Goal: Task Accomplishment & Management: Use online tool/utility

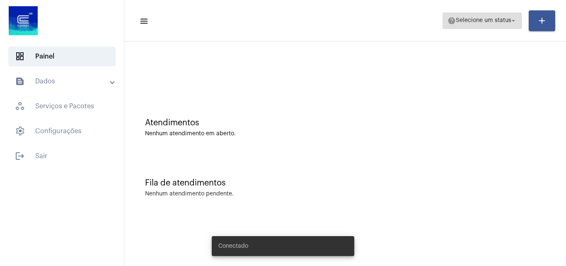
click at [456, 22] on mat-icon "help" at bounding box center [452, 21] width 8 height 8
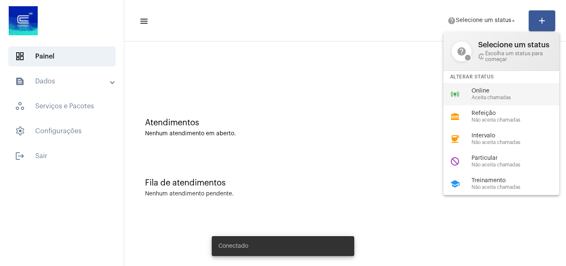
click at [471, 95] on div "online_prediction Online Aceita chamadas" at bounding box center [508, 94] width 129 height 22
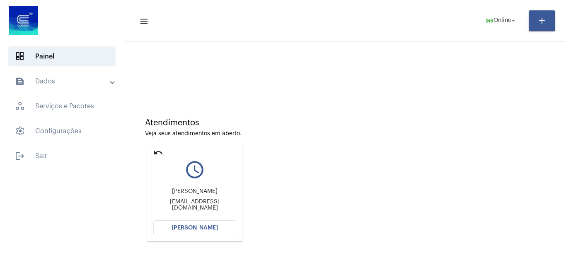
click at [223, 225] on button "[PERSON_NAME]" at bounding box center [194, 227] width 83 height 15
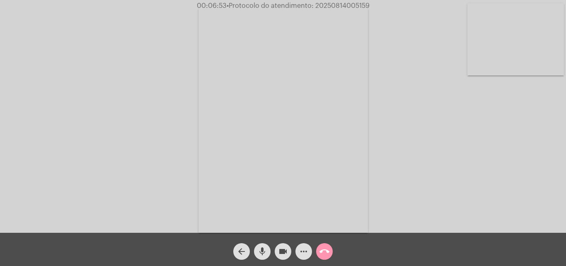
click at [264, 254] on mat-icon "mic" at bounding box center [262, 251] width 10 height 10
click at [281, 253] on mat-icon "videocam" at bounding box center [283, 251] width 10 height 10
click at [264, 253] on mat-icon "mic_off" at bounding box center [262, 251] width 10 height 10
click at [288, 250] on mat-icon "videocam_off" at bounding box center [283, 251] width 10 height 10
click at [352, 5] on span "• Protocolo do atendimento: 20250814005159" at bounding box center [296, 5] width 143 height 7
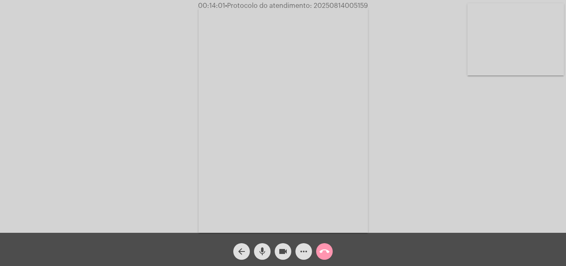
click at [352, 5] on span "• Protocolo do atendimento: 20250814005159" at bounding box center [296, 5] width 143 height 7
copy span "20250814005159"
click at [155, 32] on div "Acessando Câmera e Microfone..." at bounding box center [283, 118] width 565 height 233
click at [531, 65] on video at bounding box center [516, 39] width 97 height 72
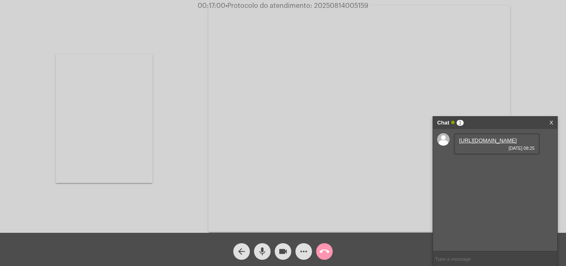
click at [495, 143] on link "https://neft-transfer-bucket.s3.amazonaws.com/temp-4bedd181-e886-81a7-ee4a-6e04…" at bounding box center [488, 140] width 58 height 6
click at [503, 122] on div "Chat 1" at bounding box center [486, 122] width 99 height 12
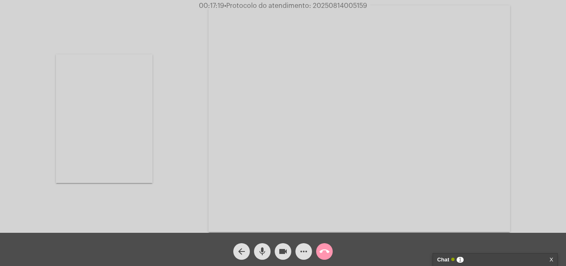
click at [115, 113] on video at bounding box center [104, 118] width 97 height 129
click at [352, 2] on span "• Protocolo do atendimento: 20250814005159" at bounding box center [297, 5] width 143 height 7
copy span "20250814005159"
drag, startPoint x: 447, startPoint y: 116, endPoint x: 422, endPoint y: 124, distance: 26.4
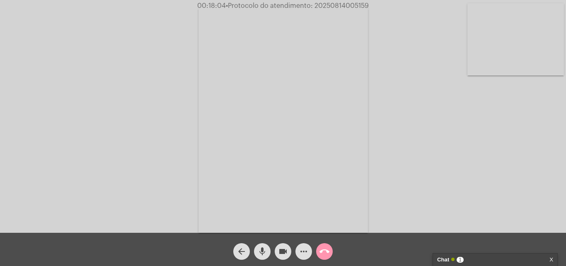
click at [447, 117] on div "Acessando Câmera e Microfone..." at bounding box center [283, 118] width 565 height 233
click at [326, 253] on mat-icon "call_end" at bounding box center [325, 251] width 10 height 10
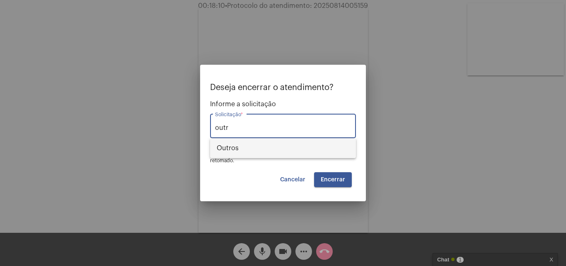
click at [304, 143] on span "Outros" at bounding box center [283, 148] width 133 height 20
type input "Outros"
click at [338, 182] on span "Encerrar" at bounding box center [333, 180] width 24 height 6
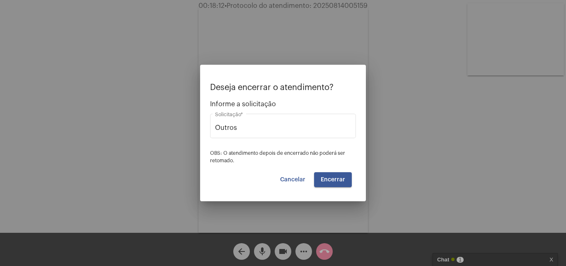
click at [338, 182] on span "Encerrar" at bounding box center [333, 180] width 24 height 6
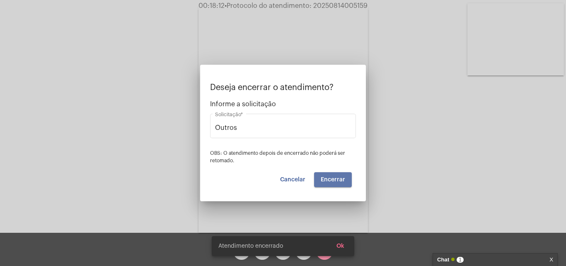
click at [338, 182] on video at bounding box center [284, 119] width 170 height 226
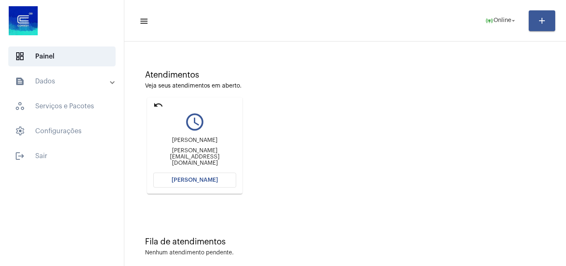
scroll to position [58, 0]
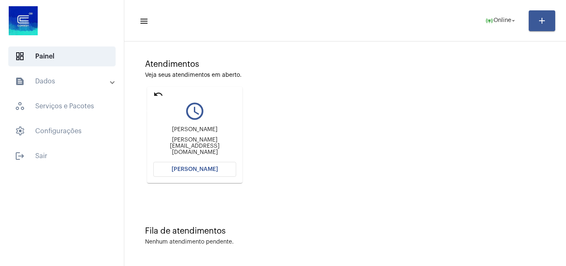
click at [159, 94] on mat-icon "undo" at bounding box center [158, 94] width 10 height 10
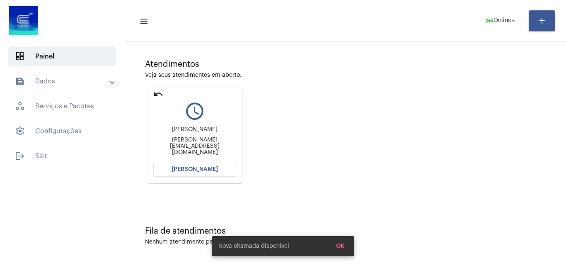
scroll to position [0, 0]
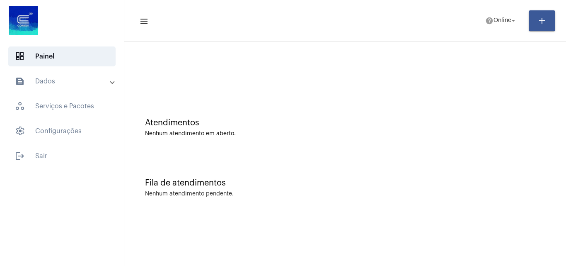
click at [517, 8] on mat-toolbar-row "menu help Online arrow_drop_down add" at bounding box center [345, 20] width 442 height 27
click at [502, 17] on span "help Online arrow_drop_down" at bounding box center [501, 20] width 32 height 15
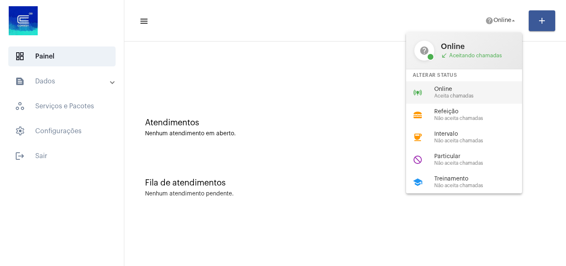
click at [456, 95] on span "Aceita chamadas" at bounding box center [481, 95] width 95 height 5
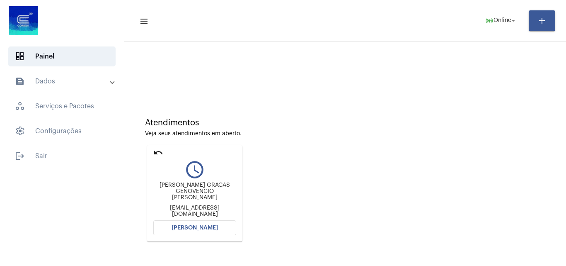
click at [201, 224] on button "[PERSON_NAME]" at bounding box center [194, 227] width 83 height 15
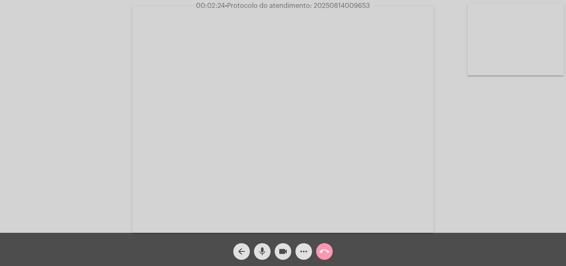
click at [499, 44] on video at bounding box center [516, 39] width 97 height 72
click at [129, 118] on video at bounding box center [104, 118] width 97 height 72
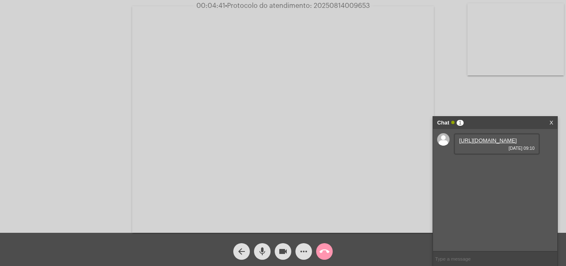
click at [479, 140] on link "[URL][DOMAIN_NAME]" at bounding box center [488, 140] width 58 height 6
click at [307, 250] on mat-icon "more_horiz" at bounding box center [304, 251] width 10 height 10
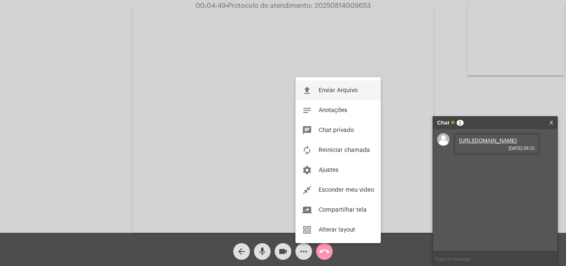
click at [357, 92] on span "Enviar Arquivo" at bounding box center [338, 90] width 39 height 6
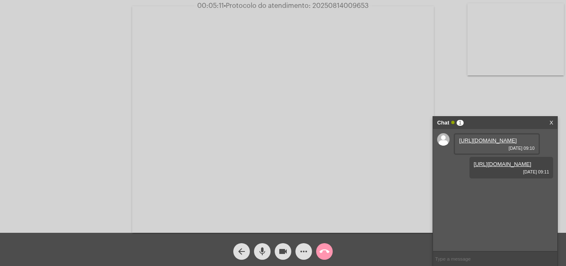
click at [301, 247] on mat-icon "more_horiz" at bounding box center [304, 251] width 10 height 10
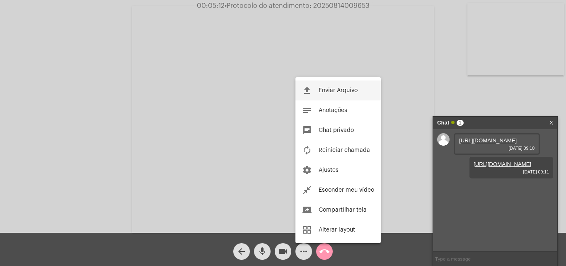
click at [349, 90] on span "Enviar Arquivo" at bounding box center [338, 90] width 39 height 6
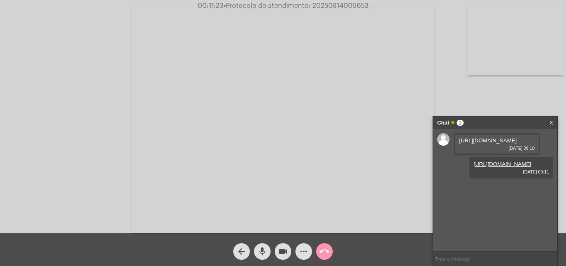
click at [347, 6] on span "• Protocolo do atendimento: 20250814009653" at bounding box center [296, 5] width 145 height 7
click at [347, 6] on span "• Protocolo do atendimento: 20250814009653" at bounding box center [295, 5] width 145 height 7
copy span "20250814009653"
click at [287, 70] on video at bounding box center [283, 119] width 302 height 226
click at [128, 153] on video at bounding box center [143, 118] width 271 height 203
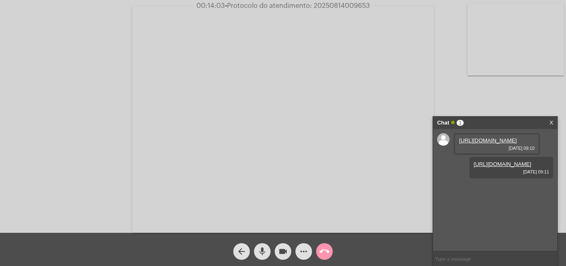
click at [325, 255] on mat-icon "call_end" at bounding box center [325, 251] width 10 height 10
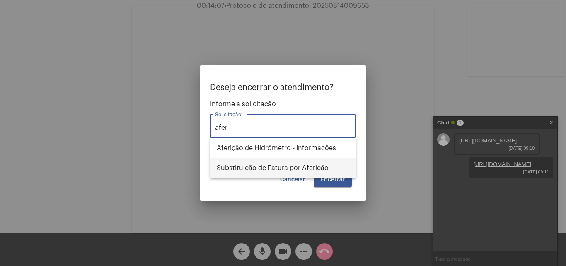
click at [306, 170] on span "Substituição de Fatura por Aferição" at bounding box center [283, 168] width 133 height 20
type input "Substituição de Fatura por Aferição"
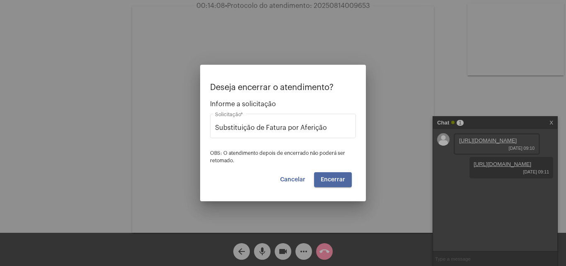
click at [344, 180] on span "Encerrar" at bounding box center [333, 180] width 24 height 6
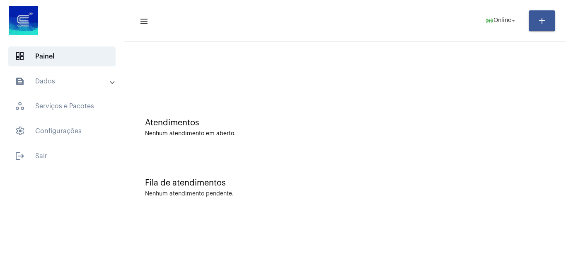
click at [70, 73] on mat-expansion-panel-header "text_snippet_outlined Dados" at bounding box center [64, 81] width 119 height 20
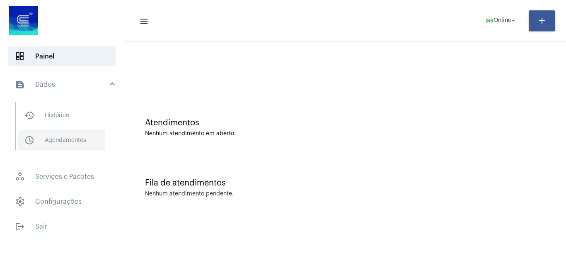
click at [71, 139] on span "schedule_outlined Agendamentos" at bounding box center [61, 140] width 87 height 20
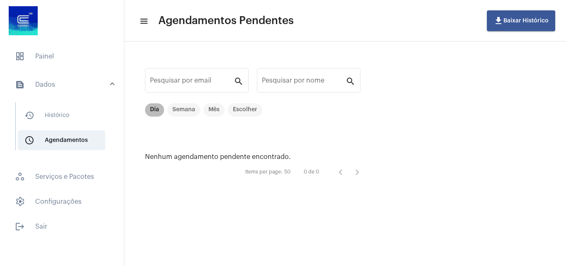
click at [156, 105] on mat-chip "Dia" at bounding box center [154, 109] width 19 height 13
click at [175, 111] on mat-chip "Semana" at bounding box center [183, 109] width 33 height 13
click at [217, 111] on mat-chip "Mês" at bounding box center [214, 109] width 21 height 13
click at [249, 108] on mat-chip "Escolher" at bounding box center [245, 109] width 34 height 13
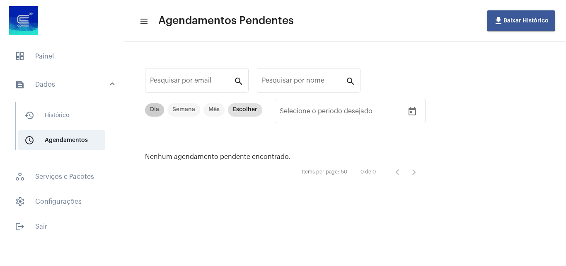
click at [158, 104] on mat-chip "Dia" at bounding box center [154, 109] width 19 height 13
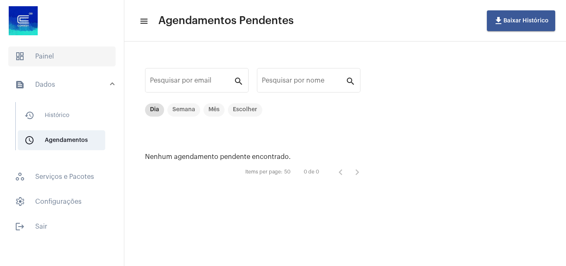
click at [48, 54] on span "dashboard Painel" at bounding box center [61, 56] width 107 height 20
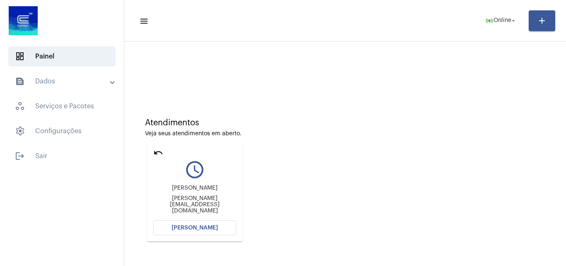
click at [223, 232] on button "Abrir Chamada" at bounding box center [194, 227] width 83 height 15
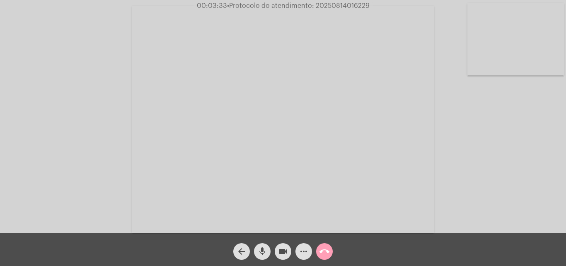
click at [329, 247] on mat-icon "call_end" at bounding box center [325, 251] width 10 height 10
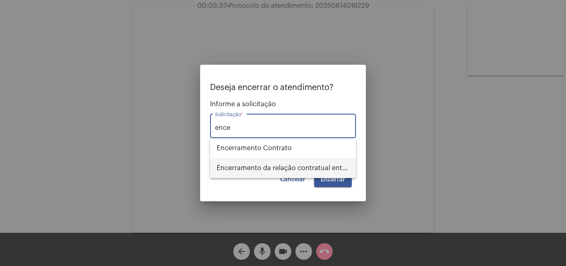
click at [331, 168] on span "Encerramento da relação contratual entre CORSAN e o USUÁRIO" at bounding box center [283, 168] width 133 height 20
type input "Encerramento da relação contratual entre CORSAN e o USUÁRIO"
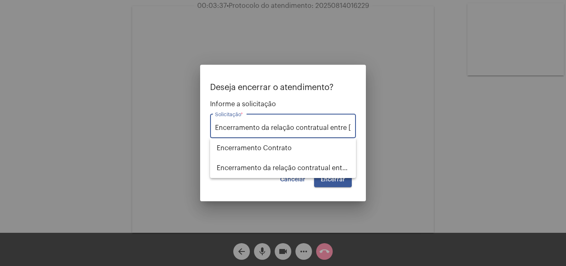
scroll to position [0, 65]
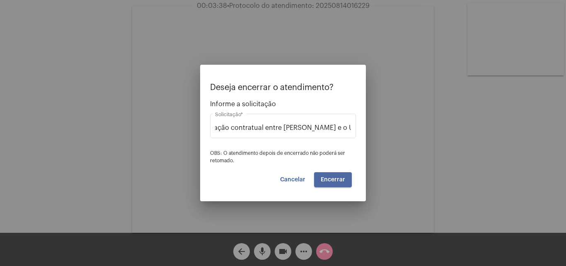
click at [337, 180] on span "Encerrar" at bounding box center [333, 180] width 24 height 6
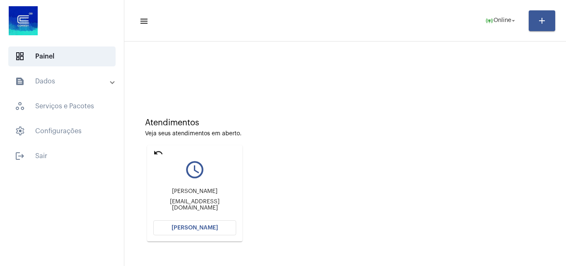
click at [204, 226] on span "Abrir Chamada" at bounding box center [195, 228] width 46 height 6
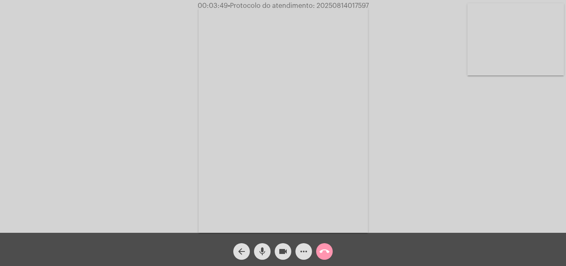
click at [303, 251] on mat-icon "more_horiz" at bounding box center [304, 251] width 10 height 10
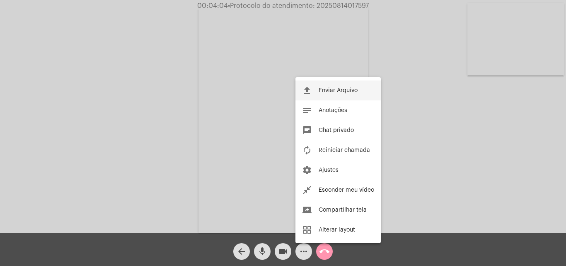
click at [353, 89] on span "Enviar Arquivo" at bounding box center [338, 90] width 39 height 6
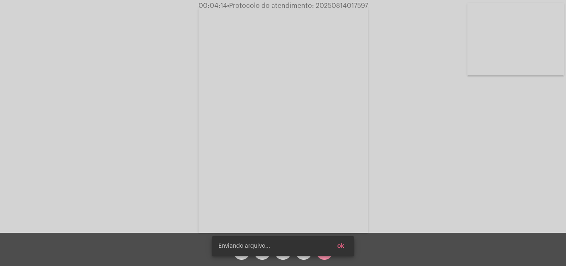
click at [340, 245] on span "ok" at bounding box center [340, 246] width 7 height 6
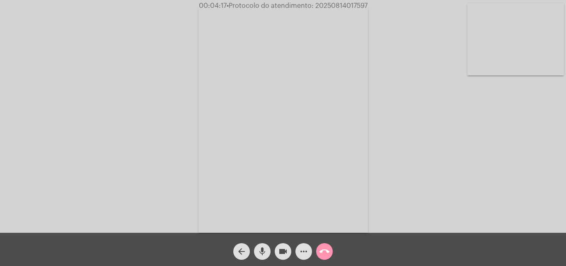
click at [508, 45] on video at bounding box center [516, 39] width 97 height 72
click at [105, 133] on video at bounding box center [104, 118] width 97 height 129
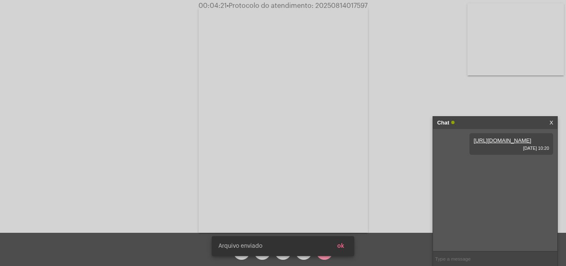
click at [344, 245] on button "ok" at bounding box center [341, 245] width 20 height 15
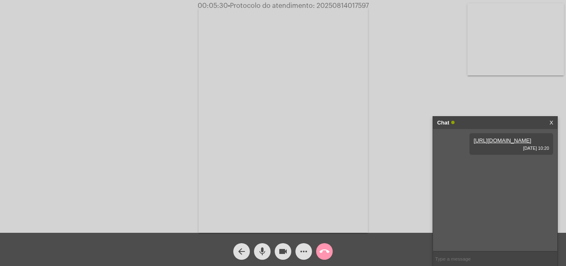
click at [349, 8] on span "• Protocolo do atendimento: 20250814017597" at bounding box center [298, 5] width 141 height 7
click at [494, 121] on div "Chat" at bounding box center [486, 122] width 99 height 12
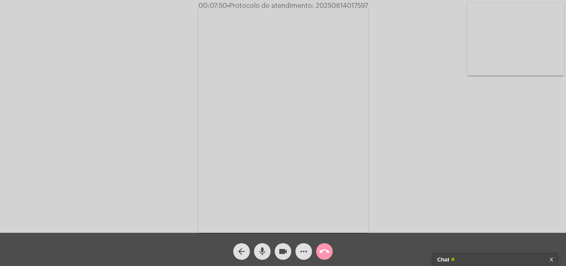
click at [323, 249] on mat-icon "call_end" at bounding box center [325, 251] width 10 height 10
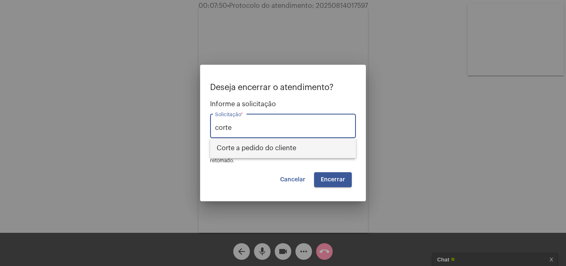
click at [297, 145] on span "Corte a pedido do cliente" at bounding box center [283, 148] width 133 height 20
type input "Corte a pedido do cliente"
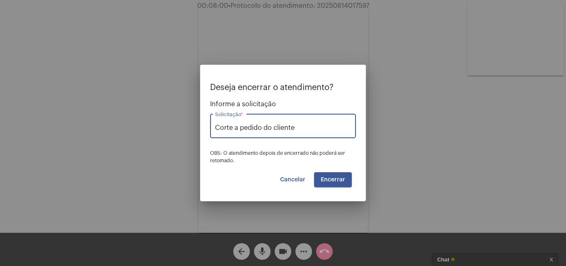
click at [340, 177] on span "Encerrar" at bounding box center [333, 180] width 24 height 6
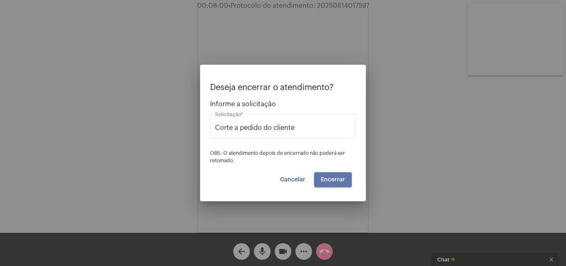
click at [340, 177] on span "Encerrar" at bounding box center [333, 180] width 24 height 6
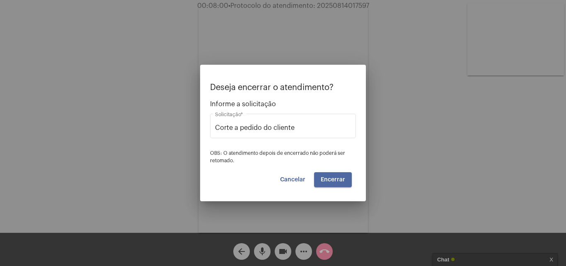
click at [340, 177] on span "Encerrar" at bounding box center [333, 180] width 24 height 6
click at [339, 177] on span "Encerrar" at bounding box center [333, 180] width 24 height 6
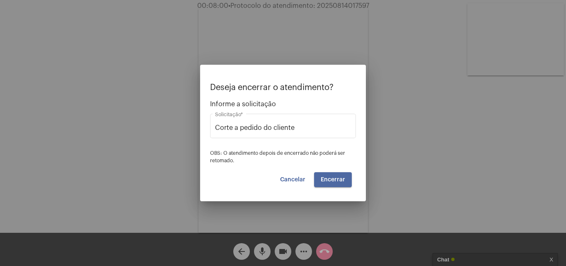
click at [339, 177] on span "Encerrar" at bounding box center [333, 180] width 24 height 6
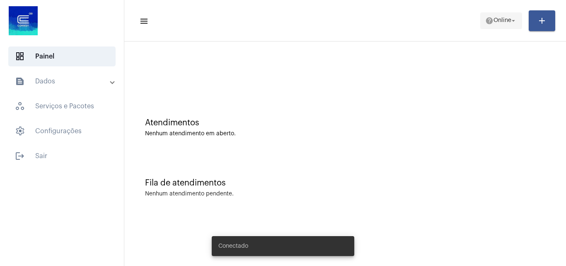
click at [489, 20] on mat-icon "help" at bounding box center [489, 21] width 8 height 8
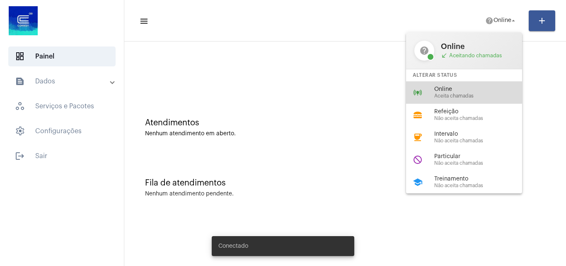
click at [449, 90] on span "Online" at bounding box center [481, 89] width 95 height 6
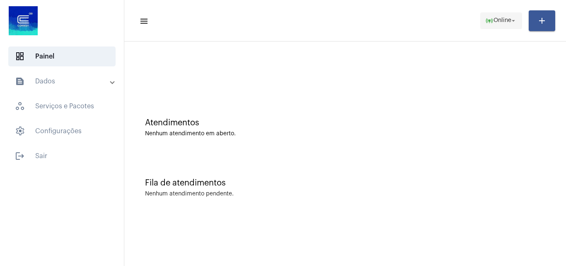
click at [509, 21] on span "Online" at bounding box center [503, 21] width 18 height 6
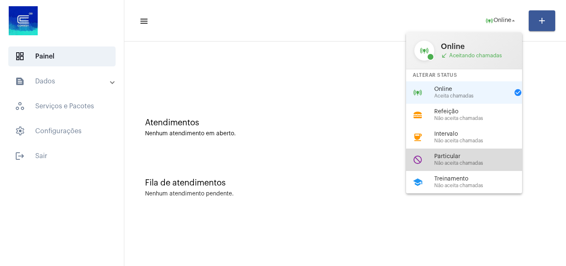
click at [457, 154] on span "Particular" at bounding box center [481, 156] width 95 height 6
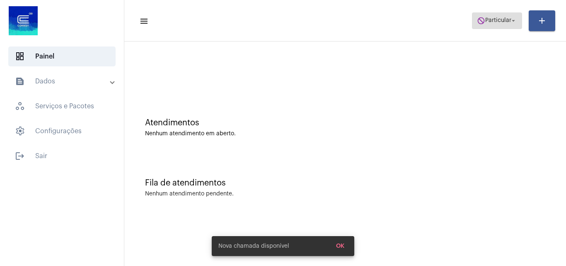
drag, startPoint x: 485, startPoint y: 16, endPoint x: 487, endPoint y: 20, distance: 4.6
click at [485, 17] on span "do_not_disturb Particular arrow_drop_down" at bounding box center [497, 20] width 40 height 15
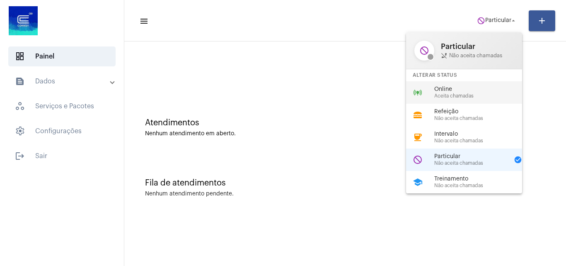
click at [451, 91] on span "Online" at bounding box center [481, 89] width 95 height 6
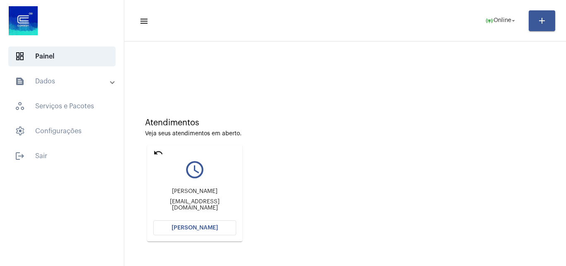
click at [164, 153] on mat-card "undo query_builder Eliane eastrizzi@gmail.com Abrir Chamada" at bounding box center [194, 193] width 95 height 96
click at [157, 152] on mat-icon "undo" at bounding box center [158, 153] width 10 height 10
click at [505, 19] on span "Online" at bounding box center [503, 21] width 18 height 6
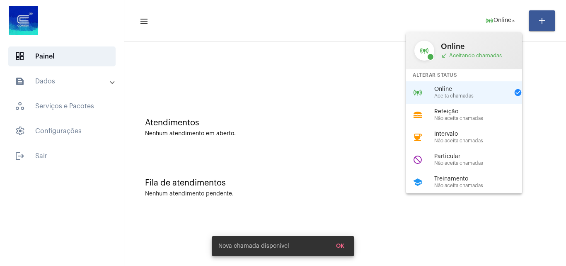
click at [457, 171] on div "school Treinamento Não aceita chamadas" at bounding box center [470, 182] width 129 height 22
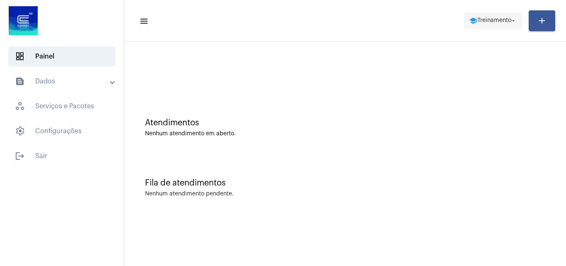
click at [480, 20] on span "Treinamento" at bounding box center [495, 21] width 34 height 6
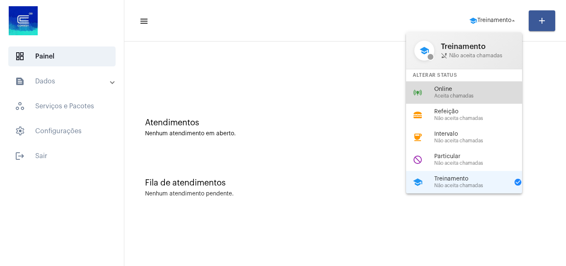
click at [454, 95] on span "Aceita chamadas" at bounding box center [481, 95] width 95 height 5
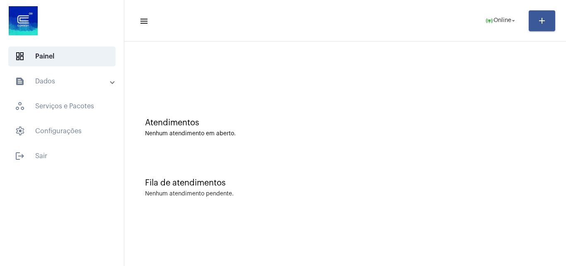
click at [41, 84] on mat-panel-title "text_snippet_outlined Dados" at bounding box center [63, 81] width 96 height 10
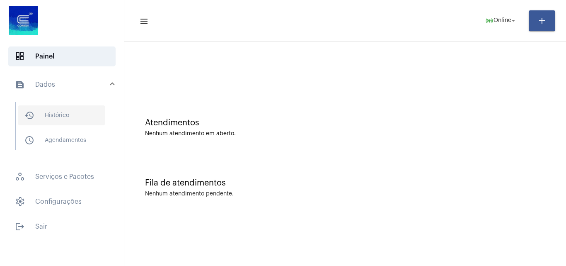
click at [61, 113] on span "history_outlined Histórico" at bounding box center [61, 115] width 87 height 20
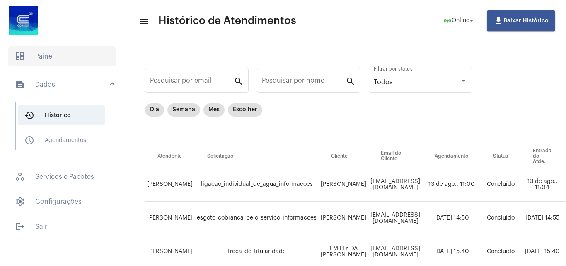
click at [59, 58] on span "dashboard Painel" at bounding box center [61, 56] width 107 height 20
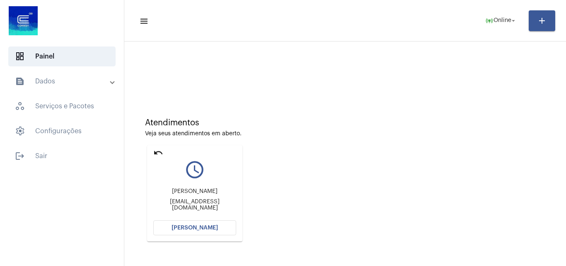
click at [203, 226] on span "[PERSON_NAME]" at bounding box center [195, 228] width 46 height 6
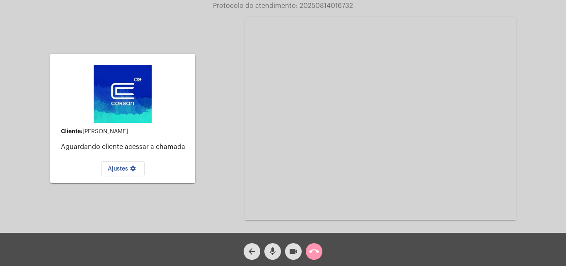
click at [319, 253] on button "call_end" at bounding box center [314, 251] width 17 height 17
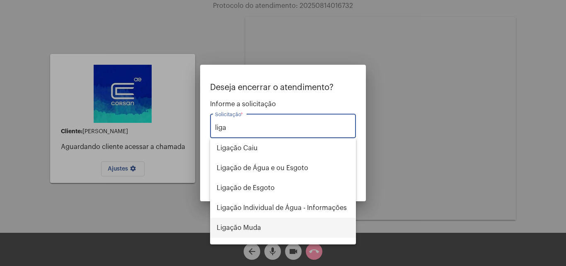
click at [276, 231] on span "Ligação Muda" at bounding box center [283, 228] width 133 height 20
type input "Ligação Muda"
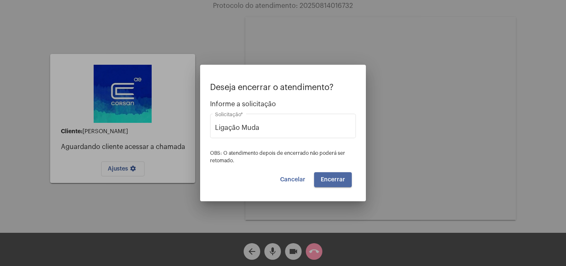
click at [337, 179] on span "Encerrar" at bounding box center [333, 180] width 24 height 6
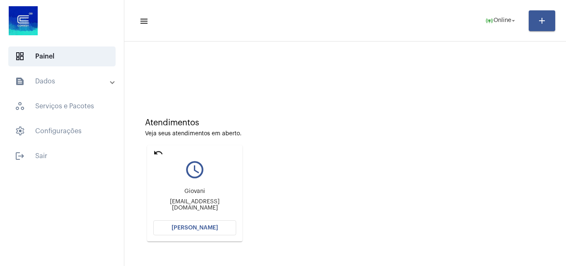
click at [204, 223] on button "[PERSON_NAME]" at bounding box center [194, 227] width 83 height 15
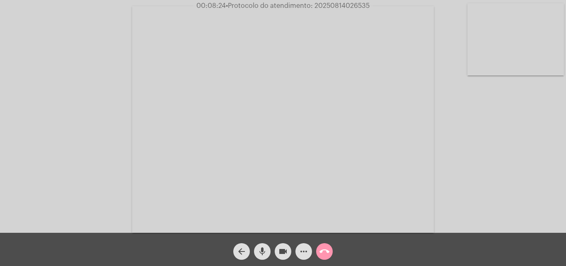
click at [275, 253] on button "videocam" at bounding box center [283, 251] width 17 height 17
click at [264, 252] on mat-icon "mic" at bounding box center [262, 251] width 10 height 10
click at [265, 252] on mat-icon "mic_off" at bounding box center [262, 251] width 10 height 10
click at [284, 252] on mat-icon "videocam_off" at bounding box center [283, 251] width 10 height 10
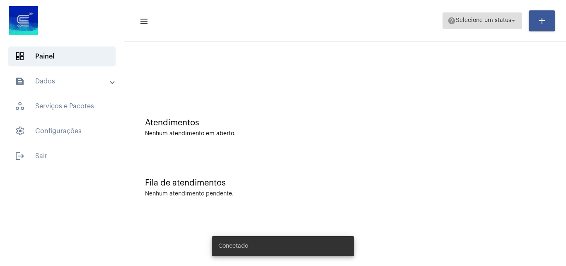
click at [483, 17] on span "help Selecione um status arrow_drop_down" at bounding box center [483, 20] width 70 height 15
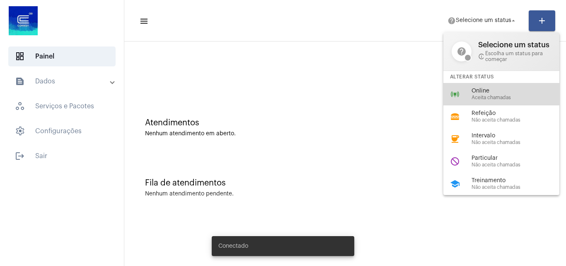
click at [481, 89] on span "Online" at bounding box center [519, 91] width 95 height 6
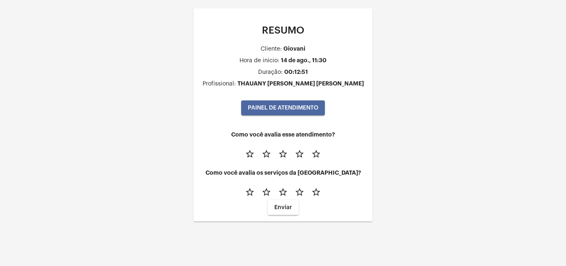
click at [311, 112] on button "PAINEL DE ATENDIMENTO" at bounding box center [283, 107] width 84 height 15
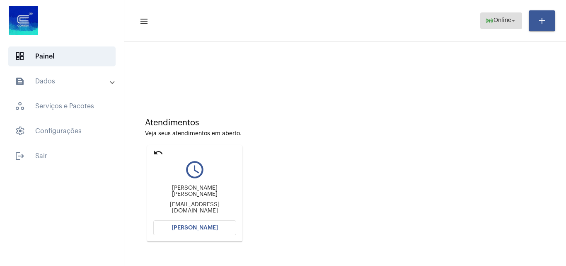
click at [503, 25] on span "online_prediction Online arrow_drop_down" at bounding box center [501, 20] width 32 height 15
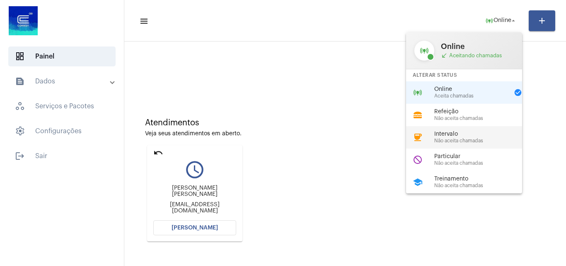
drag, startPoint x: 470, startPoint y: 117, endPoint x: 465, endPoint y: 136, distance: 19.3
click at [465, 136] on div "online_prediction Online call_received Aceitando chamadas Alterar Status online…" at bounding box center [464, 112] width 116 height 161
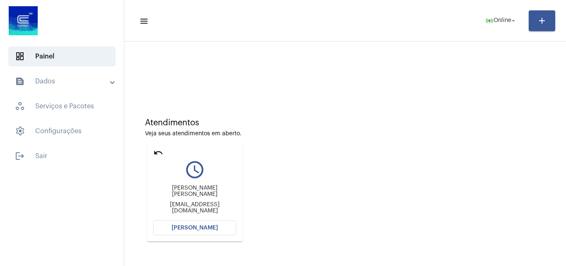
click at [465, 136] on div "Veja seus atendimentos em aberto." at bounding box center [345, 134] width 400 height 6
click at [497, 15] on span "online_prediction Online arrow_drop_down" at bounding box center [501, 20] width 32 height 15
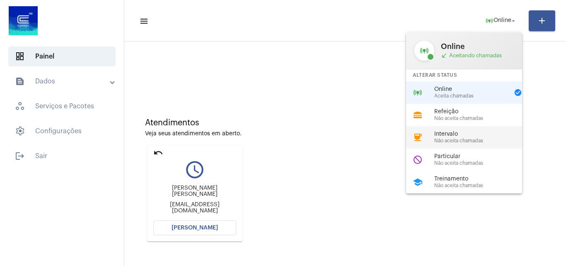
click at [465, 131] on span "Intervalo" at bounding box center [481, 134] width 95 height 6
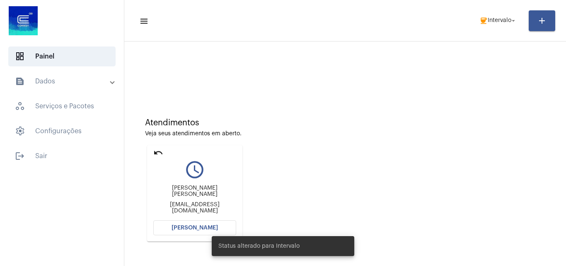
click at [162, 154] on mat-icon "undo" at bounding box center [158, 153] width 10 height 10
